Goal: Task Accomplishment & Management: Manage account settings

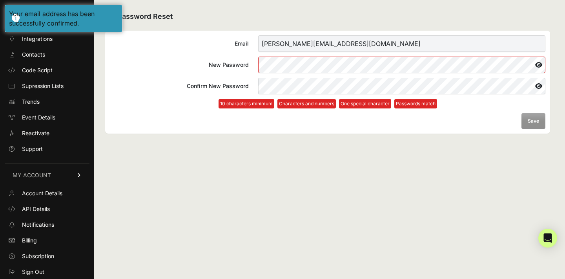
click at [137, 102] on form "Email jeff@bigcrunch.com New Password Confirm New Password 10 characters minimu…" at bounding box center [328, 81] width 436 height 93
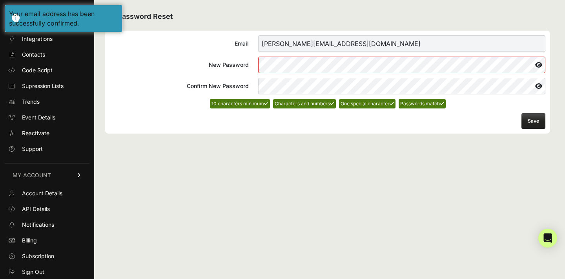
click at [536, 122] on button "Save" at bounding box center [534, 121] width 24 height 16
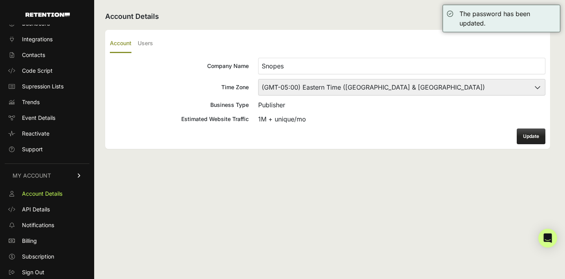
click at [395, 164] on div "Account Details Account Users Company Name Snopes Time Zone (GMT-10:00) [GEOGRA…" at bounding box center [327, 139] width 467 height 279
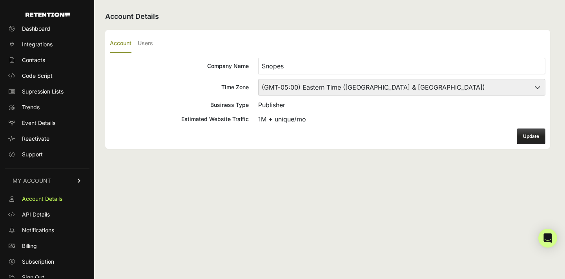
scroll to position [16, 0]
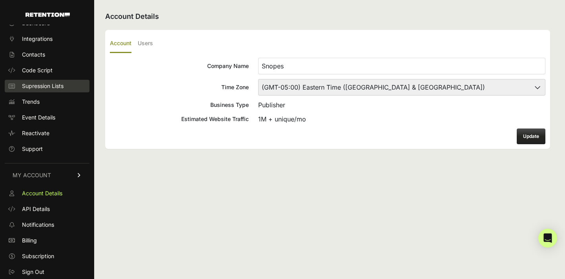
click at [33, 88] on span "Supression Lists" at bounding box center [43, 86] width 42 height 8
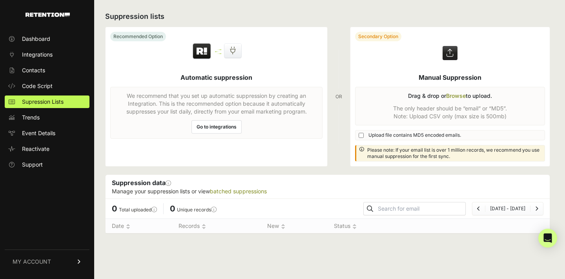
click at [218, 125] on link "Go to integrations" at bounding box center [217, 126] width 50 height 13
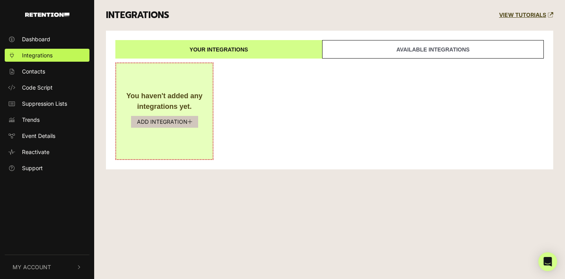
click at [167, 121] on button "ADD INTEGRATION" at bounding box center [164, 122] width 67 height 12
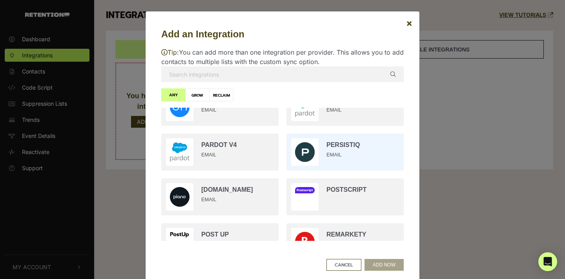
scroll to position [1046, 0]
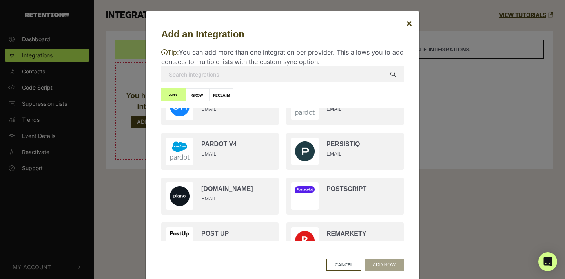
click at [235, 69] on input "text" at bounding box center [282, 74] width 243 height 16
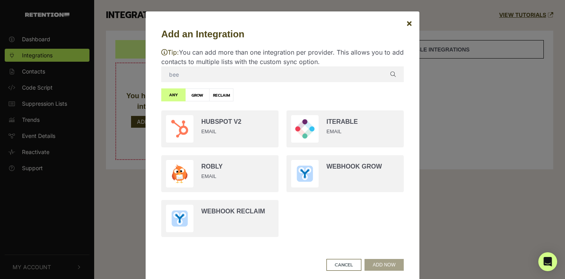
scroll to position [0, 0]
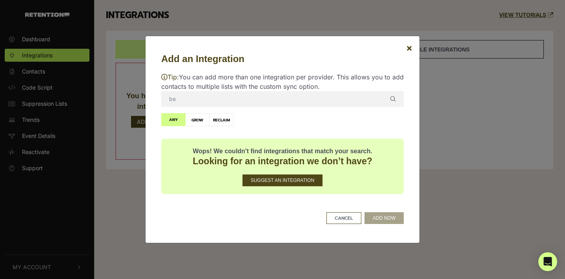
type input "b"
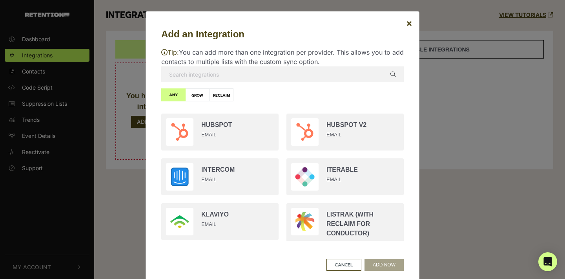
scroll to position [632, 0]
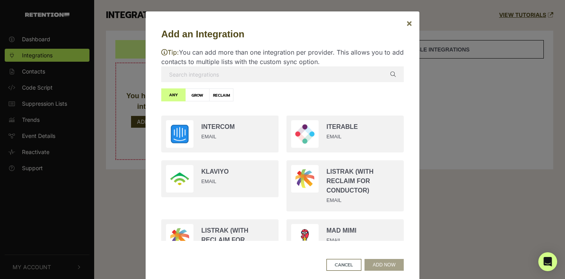
click at [406, 26] on span "×" at bounding box center [409, 22] width 6 height 11
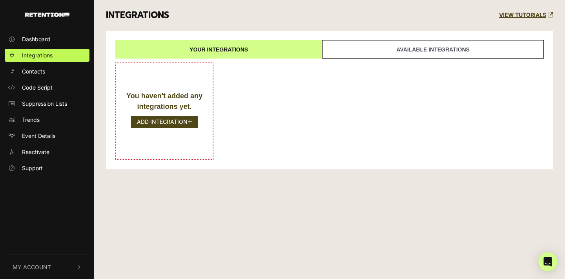
click at [507, 49] on link "Available integrations" at bounding box center [433, 49] width 222 height 18
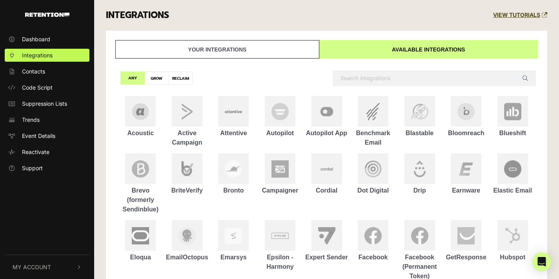
click at [212, 46] on link "Your integrations" at bounding box center [217, 49] width 204 height 18
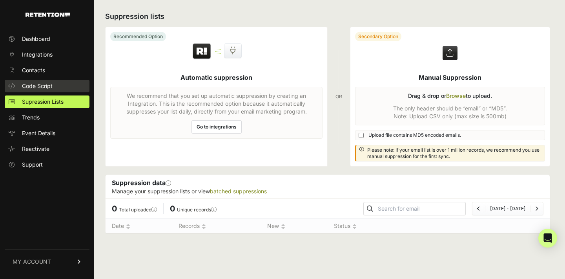
click at [33, 88] on span "Code Script" at bounding box center [37, 86] width 31 height 8
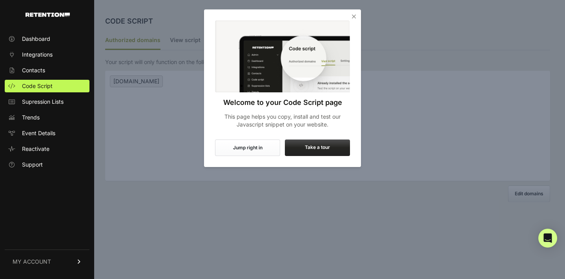
click at [353, 15] on icon "Close" at bounding box center [354, 17] width 8 height 8
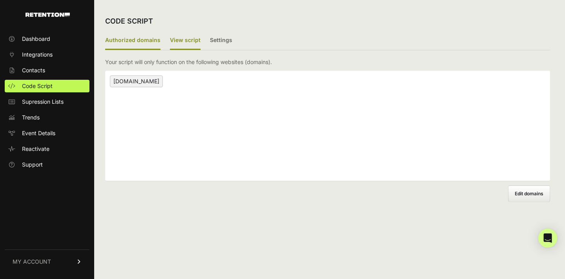
click at [183, 40] on label "View script" at bounding box center [185, 40] width 31 height 18
click at [0, 0] on input "View script" at bounding box center [0, 0] width 0 height 0
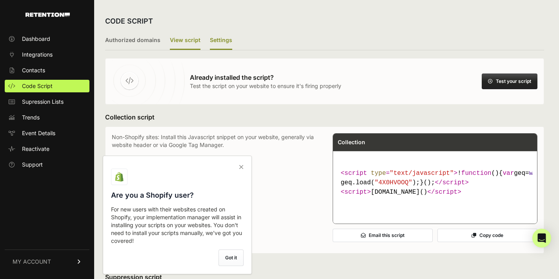
click at [218, 41] on label "Settings" at bounding box center [221, 40] width 22 height 18
click at [0, 0] on input "Settings" at bounding box center [0, 0] width 0 height 0
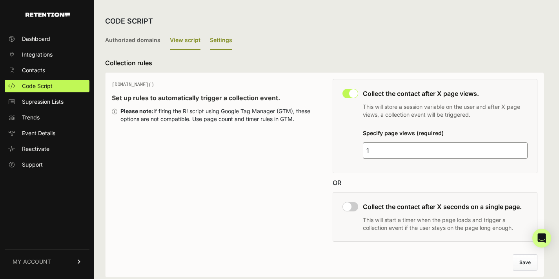
click at [180, 37] on label "View script" at bounding box center [185, 40] width 31 height 18
click at [0, 0] on input "View script" at bounding box center [0, 0] width 0 height 0
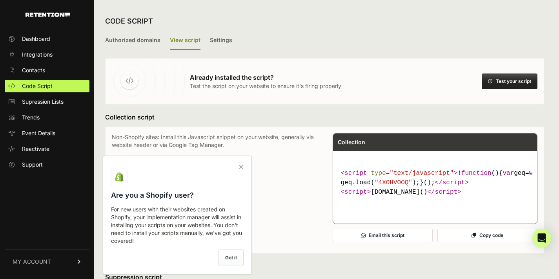
click at [238, 166] on icon at bounding box center [241, 167] width 11 height 13
click at [0, 0] on input "checkbox" at bounding box center [0, 0] width 0 height 0
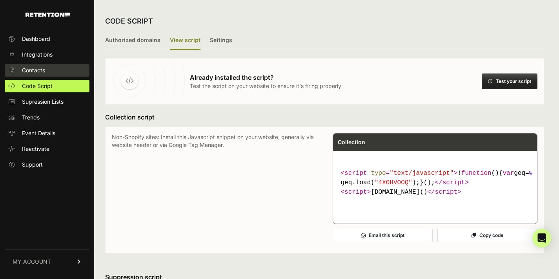
click at [37, 71] on span "Contacts" at bounding box center [33, 70] width 23 height 8
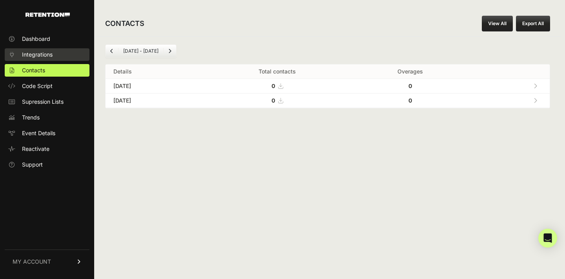
click at [31, 60] on link "Integrations" at bounding box center [47, 54] width 85 height 13
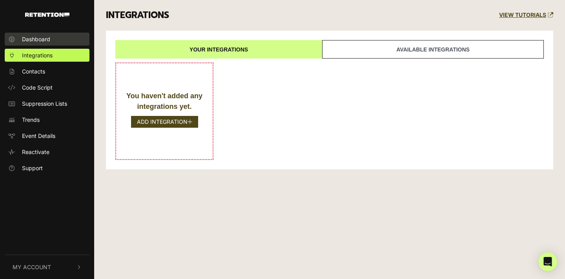
click at [38, 38] on span "Dashboard" at bounding box center [36, 39] width 28 height 8
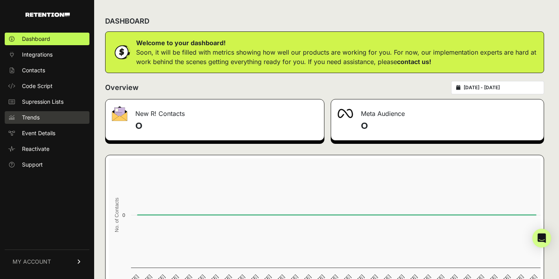
click at [31, 123] on link "Trends" at bounding box center [47, 117] width 85 height 13
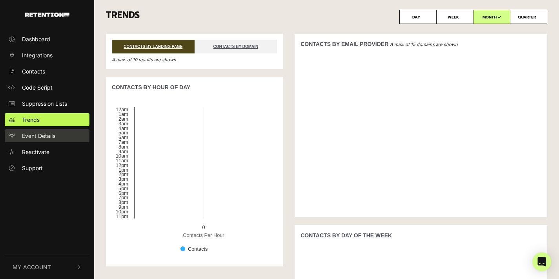
click at [55, 133] on span "Event Details" at bounding box center [38, 136] width 33 height 8
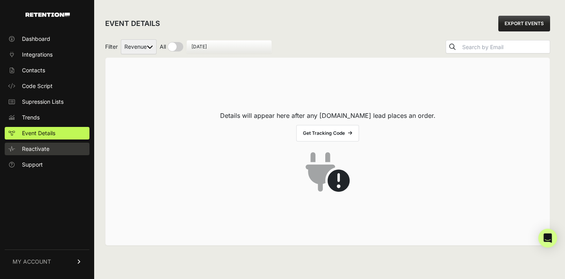
click at [40, 148] on span "Reactivate" at bounding box center [35, 149] width 27 height 8
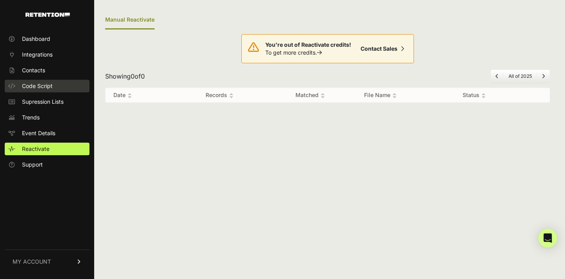
click at [32, 85] on span "Code Script" at bounding box center [37, 86] width 31 height 8
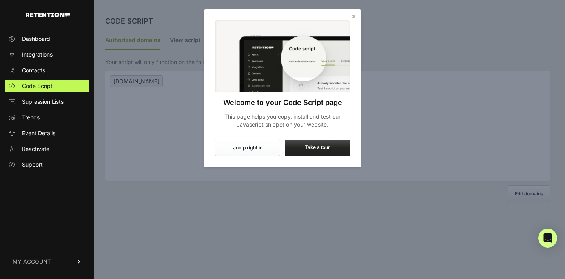
click at [355, 18] on icon "Close" at bounding box center [354, 17] width 8 height 8
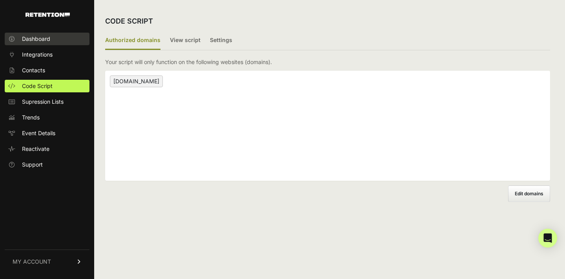
click at [21, 40] on link "Dashboard" at bounding box center [47, 39] width 85 height 13
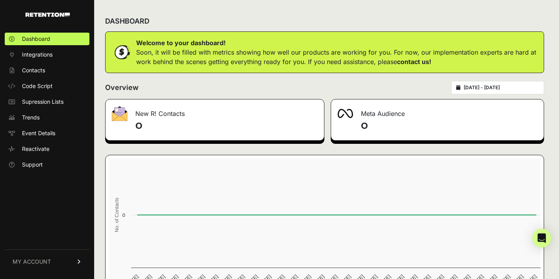
click at [63, 258] on link "MY ACCOUNT" at bounding box center [47, 261] width 85 height 24
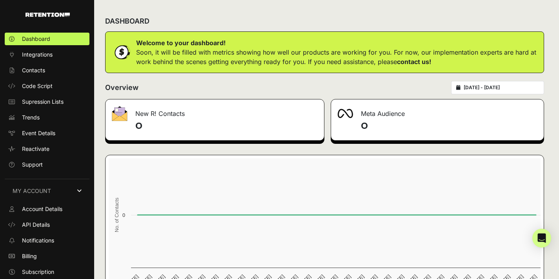
scroll to position [16, 0]
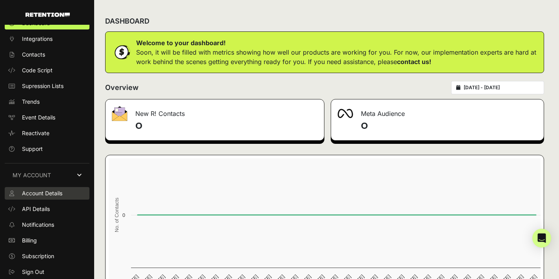
click at [42, 195] on span "Account Details" at bounding box center [42, 193] width 40 height 8
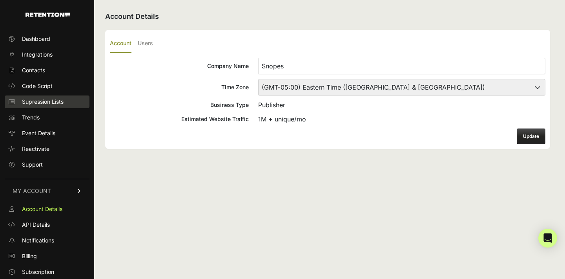
scroll to position [16, 0]
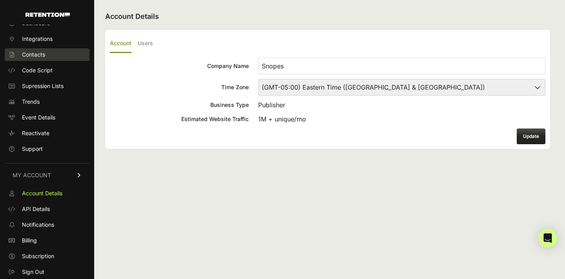
click at [30, 53] on span "Contacts" at bounding box center [33, 55] width 23 height 8
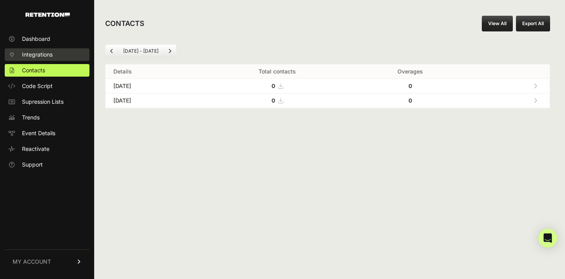
click at [38, 56] on span "Integrations" at bounding box center [37, 55] width 31 height 8
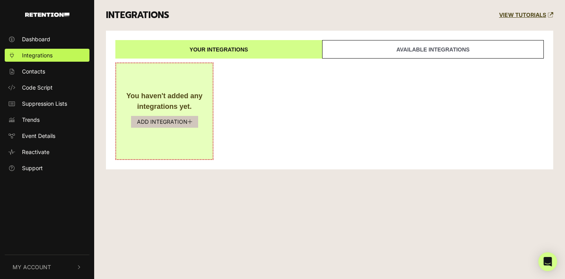
click at [178, 121] on button "ADD INTEGRATION" at bounding box center [164, 122] width 67 height 12
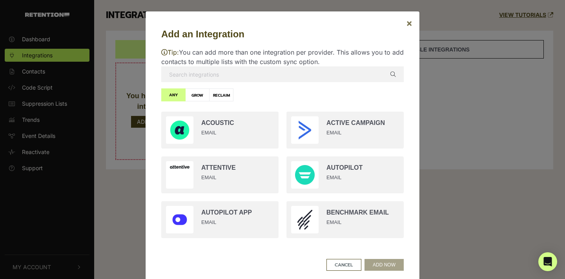
click at [406, 22] on span "×" at bounding box center [409, 22] width 6 height 11
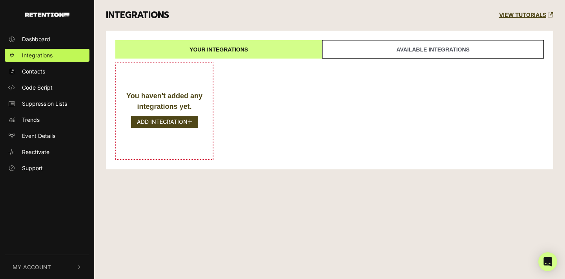
click at [292, 120] on div "You haven't added any integrations yet. ADD INTEGRATION" at bounding box center [329, 110] width 429 height 97
click at [39, 90] on span "Code Script" at bounding box center [37, 87] width 31 height 8
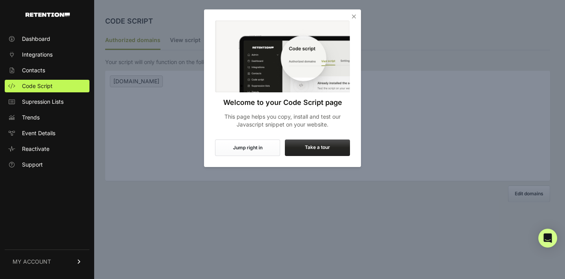
click at [354, 15] on icon "Close" at bounding box center [354, 17] width 8 height 8
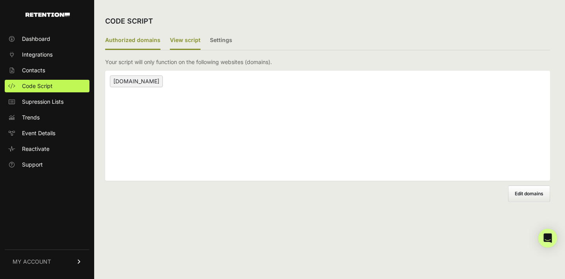
click at [183, 38] on label "View script" at bounding box center [185, 40] width 31 height 18
click at [0, 0] on input "View script" at bounding box center [0, 0] width 0 height 0
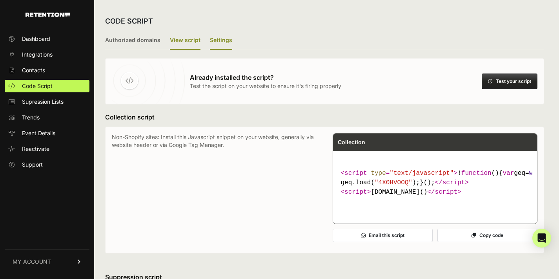
click at [222, 40] on label "Settings" at bounding box center [221, 40] width 22 height 18
click at [0, 0] on input "Settings" at bounding box center [0, 0] width 0 height 0
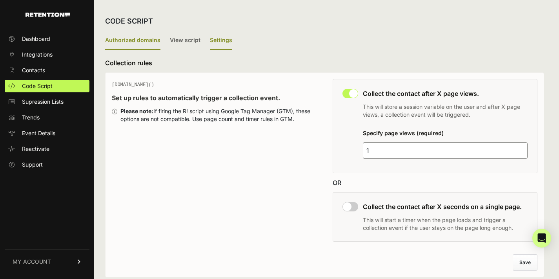
click at [125, 39] on label "Authorized domains" at bounding box center [132, 40] width 55 height 18
click at [0, 0] on input "Authorized domains" at bounding box center [0, 0] width 0 height 0
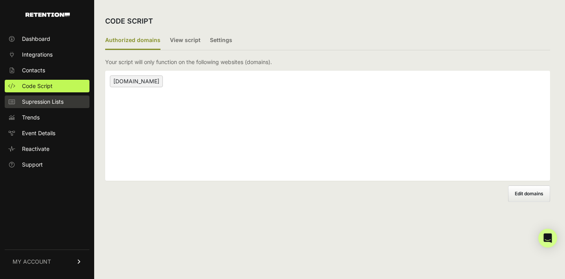
click at [51, 102] on span "Supression Lists" at bounding box center [43, 102] width 42 height 8
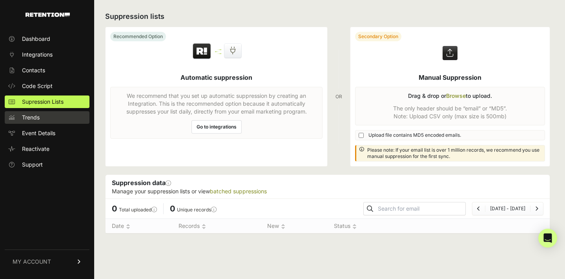
click at [42, 116] on link "Trends" at bounding box center [47, 117] width 85 height 13
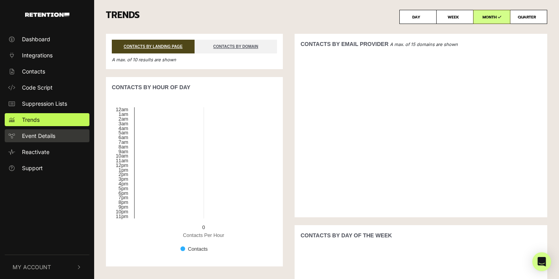
click at [42, 135] on span "Event Details" at bounding box center [38, 136] width 33 height 8
